Goal: Information Seeking & Learning: Learn about a topic

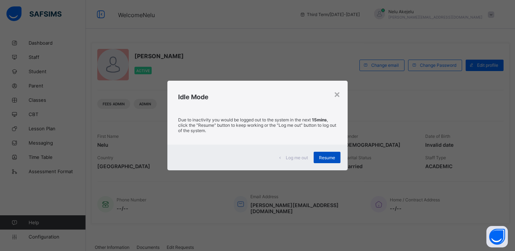
click at [330, 155] on span "Resume" at bounding box center [327, 157] width 16 height 5
click at [325, 156] on span "Resume" at bounding box center [327, 157] width 16 height 5
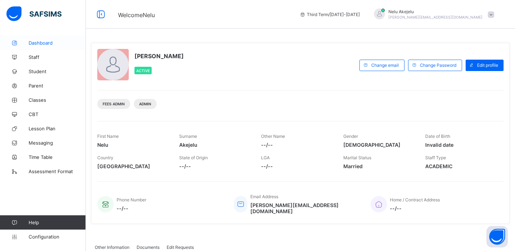
click at [51, 38] on link "Dashboard" at bounding box center [43, 43] width 86 height 14
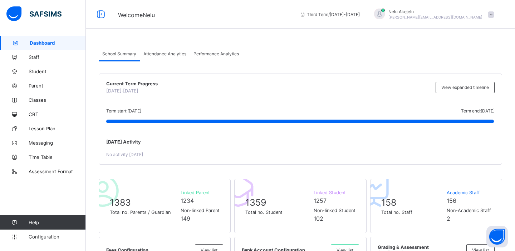
click at [160, 53] on span "Attendance Analytics" at bounding box center [164, 53] width 43 height 5
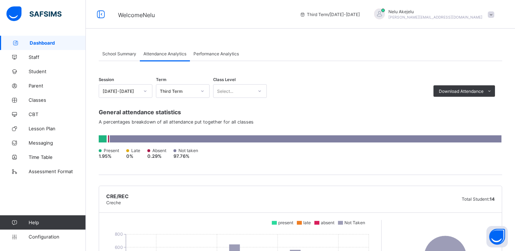
click at [221, 53] on span "Performance Analytics" at bounding box center [215, 53] width 45 height 5
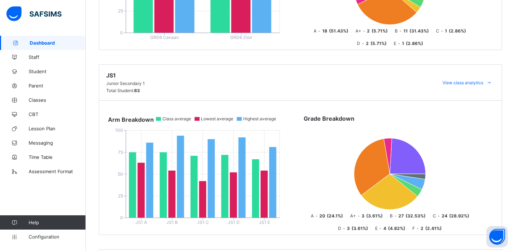
scroll to position [2278, 0]
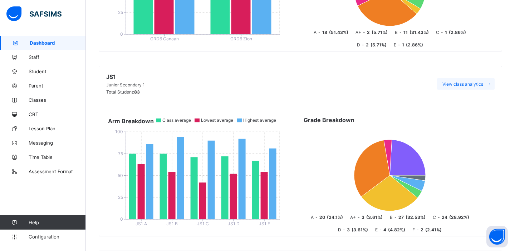
click at [455, 81] on span "View class analytics" at bounding box center [462, 83] width 41 height 5
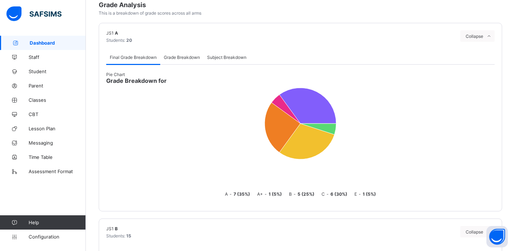
scroll to position [318, 0]
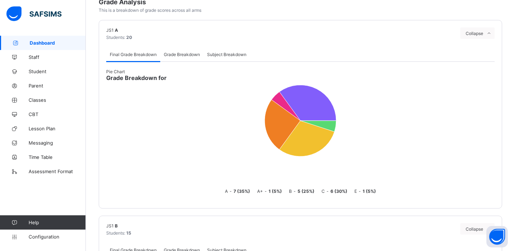
click at [182, 52] on span "Grade Breakdown" at bounding box center [182, 54] width 36 height 5
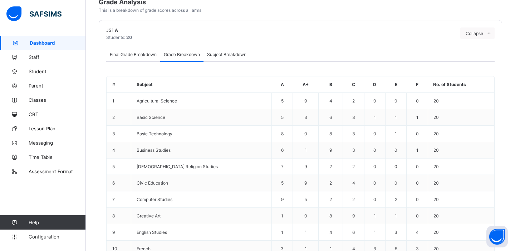
click at [223, 52] on span "Subject Breakdown" at bounding box center [226, 54] width 39 height 5
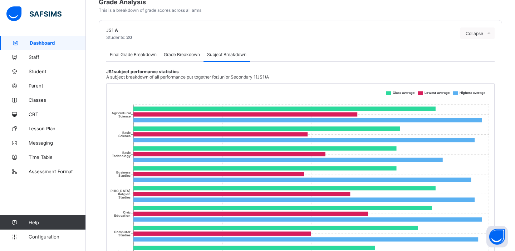
click at [189, 52] on span "Grade Breakdown" at bounding box center [182, 54] width 36 height 5
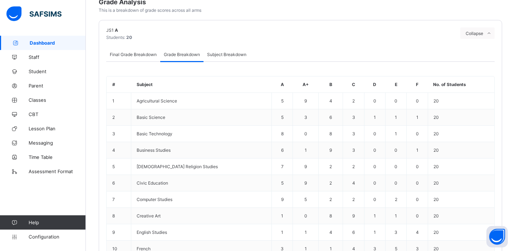
click at [147, 52] on span "Final Grade Breakdown" at bounding box center [133, 54] width 47 height 5
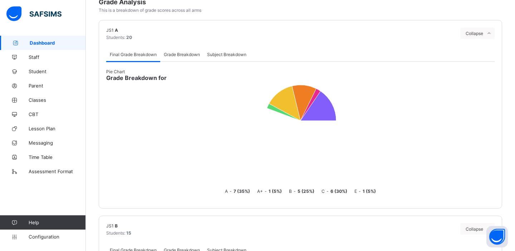
click at [176, 52] on span "Grade Breakdown" at bounding box center [182, 54] width 36 height 5
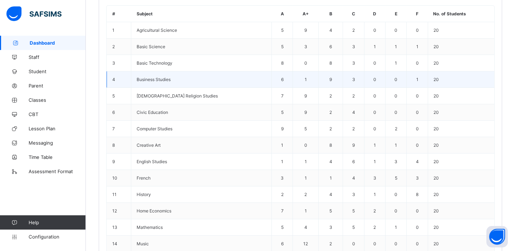
scroll to position [381, 0]
